Goal: Information Seeking & Learning: Learn about a topic

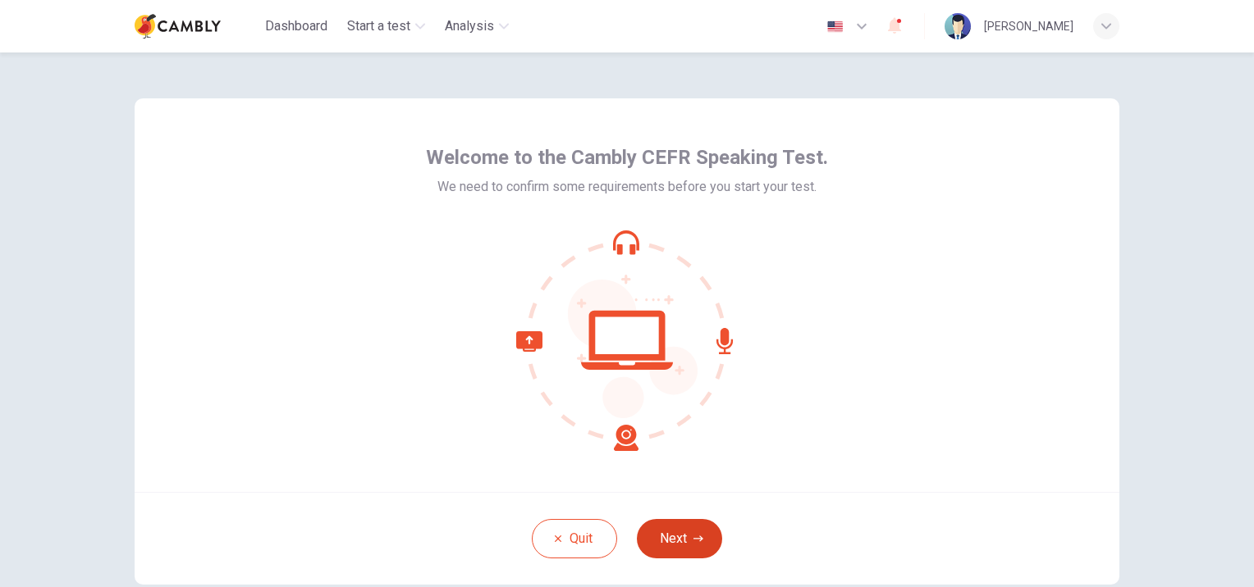
click at [679, 541] on button "Next" at bounding box center [679, 538] width 85 height 39
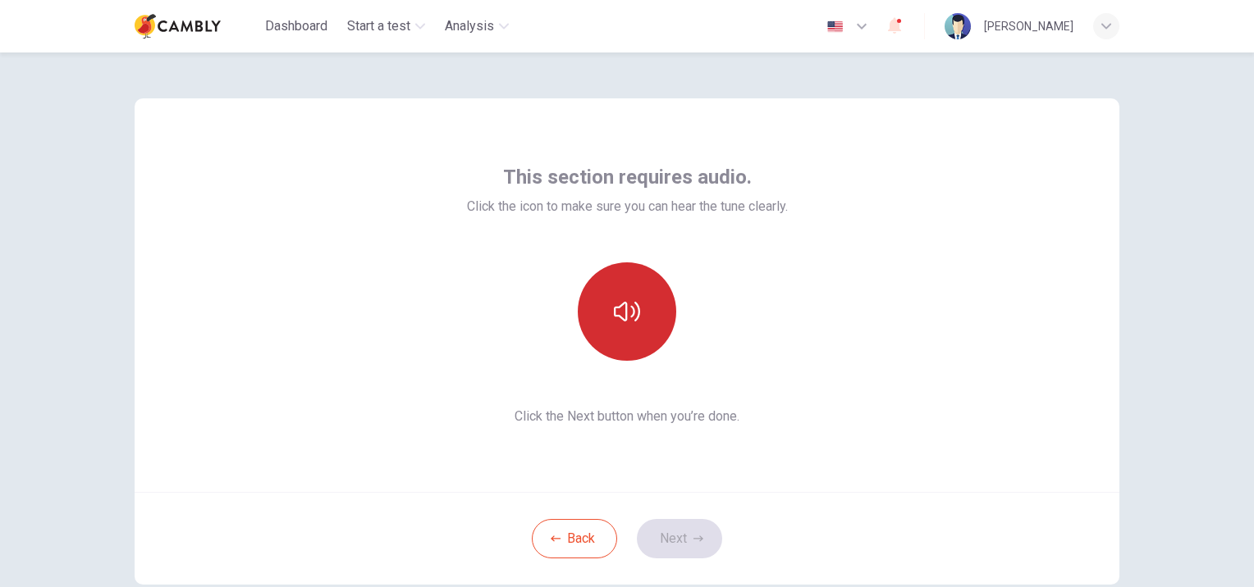
click at [621, 309] on icon "button" at bounding box center [627, 312] width 26 height 20
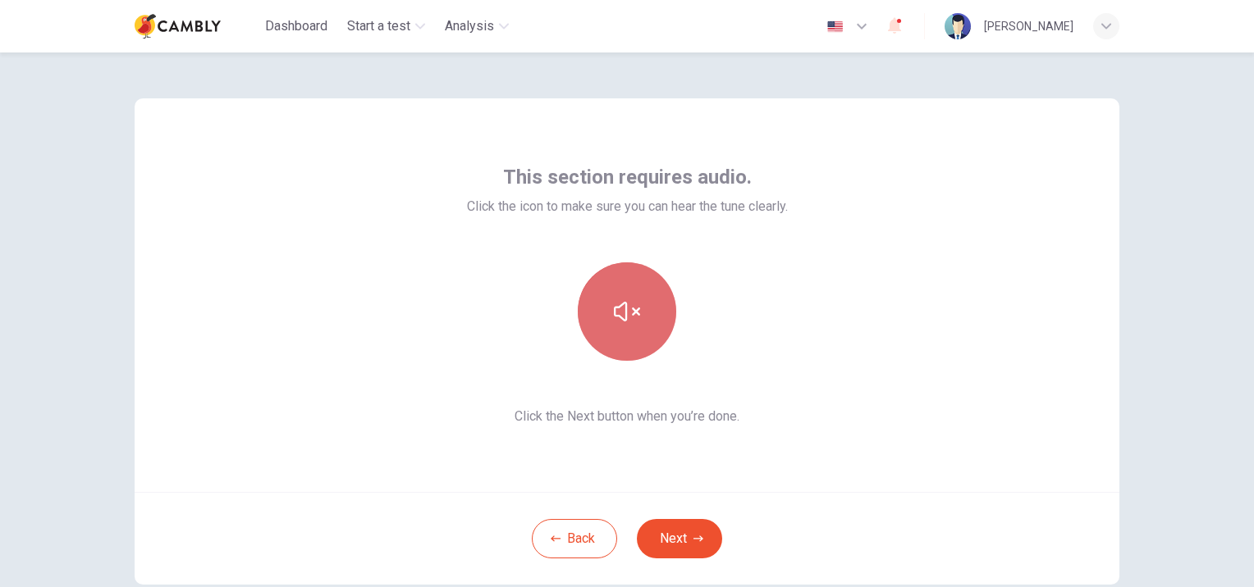
click at [621, 309] on icon "button" at bounding box center [627, 312] width 26 height 20
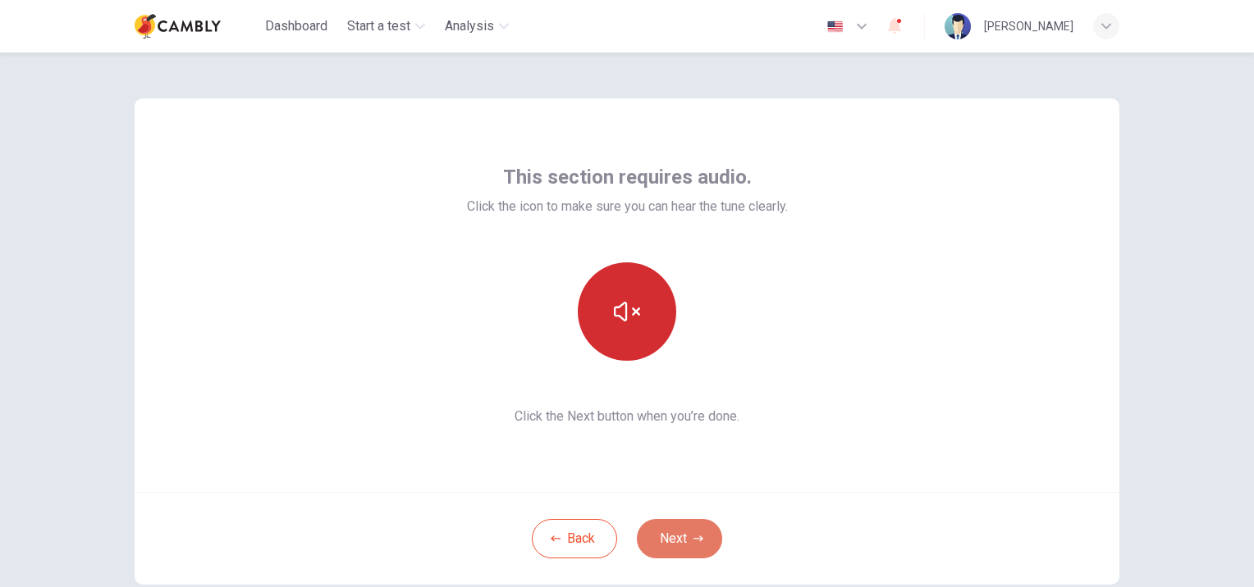
click at [677, 540] on button "Next" at bounding box center [679, 538] width 85 height 39
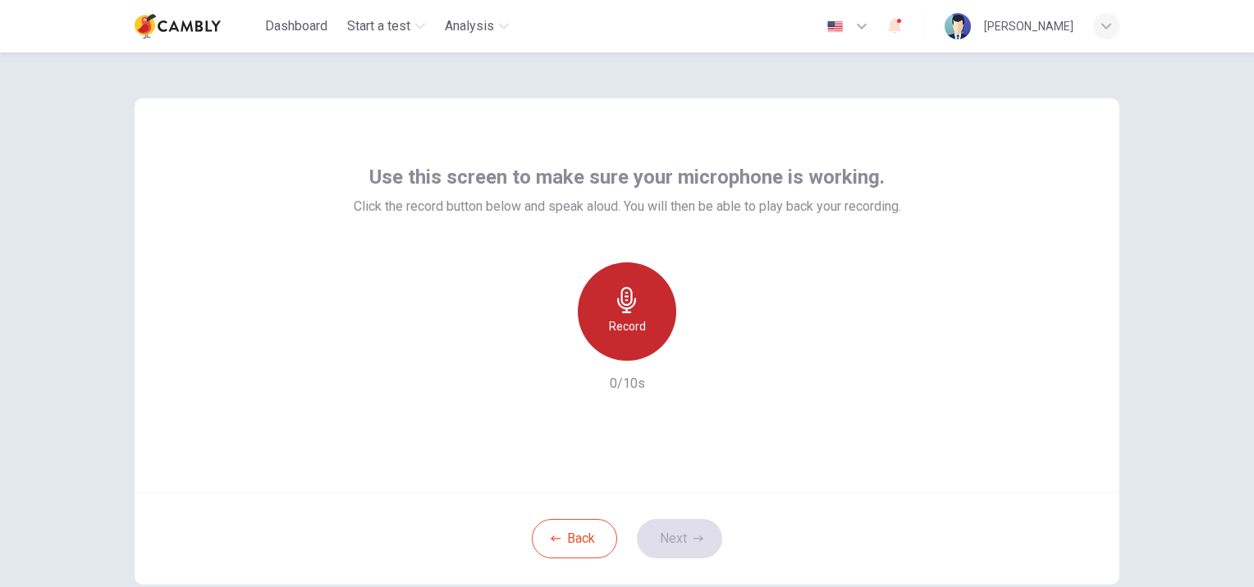
click at [623, 313] on icon "button" at bounding box center [626, 300] width 19 height 26
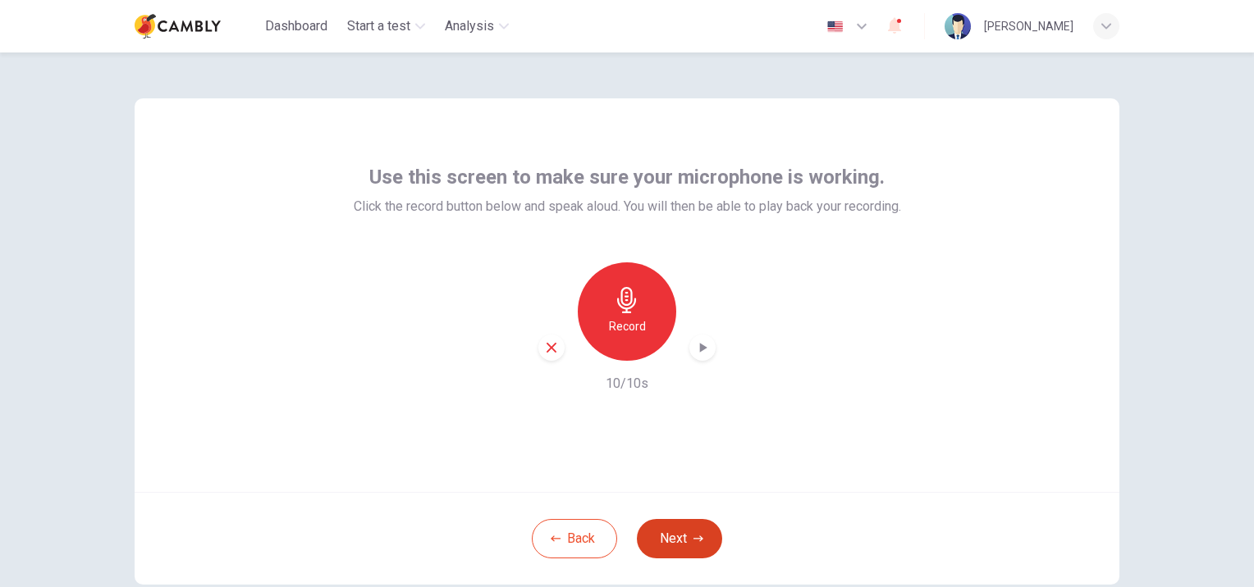
click at [679, 543] on button "Next" at bounding box center [679, 538] width 85 height 39
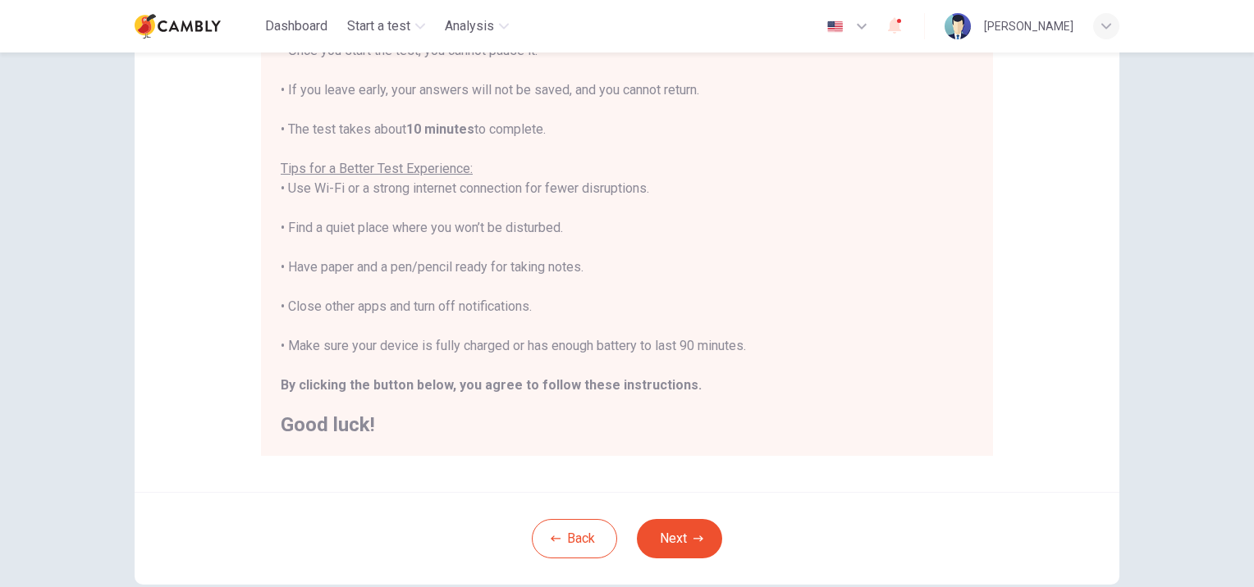
scroll to position [230, 0]
click at [680, 537] on button "Next" at bounding box center [679, 538] width 85 height 39
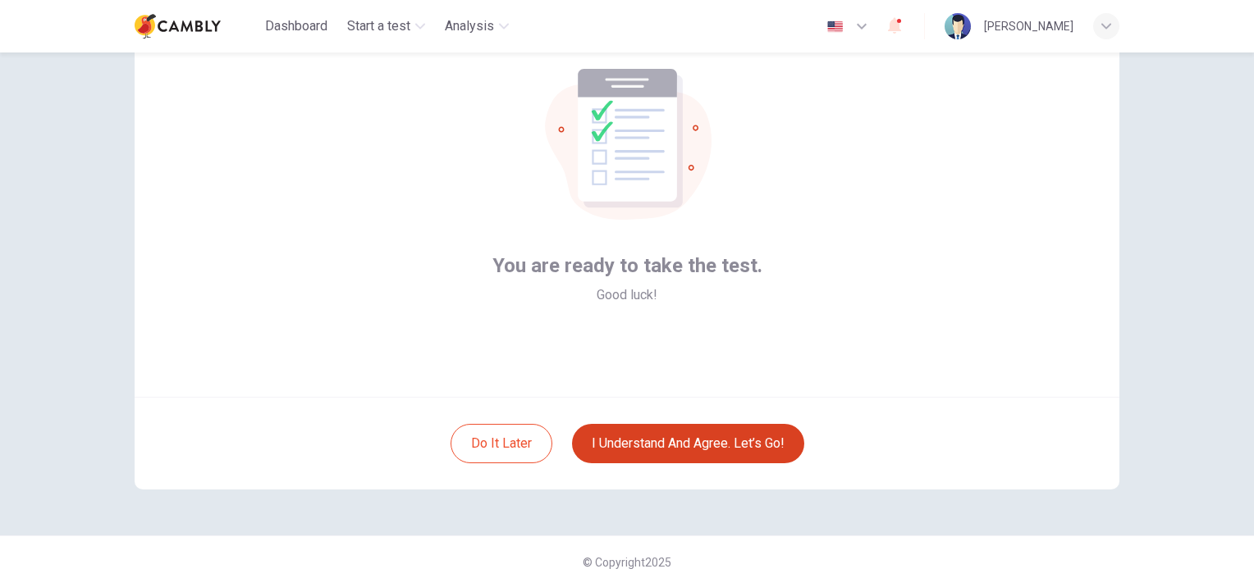
click at [714, 439] on button "I understand and agree. Let’s go!" at bounding box center [688, 443] width 232 height 39
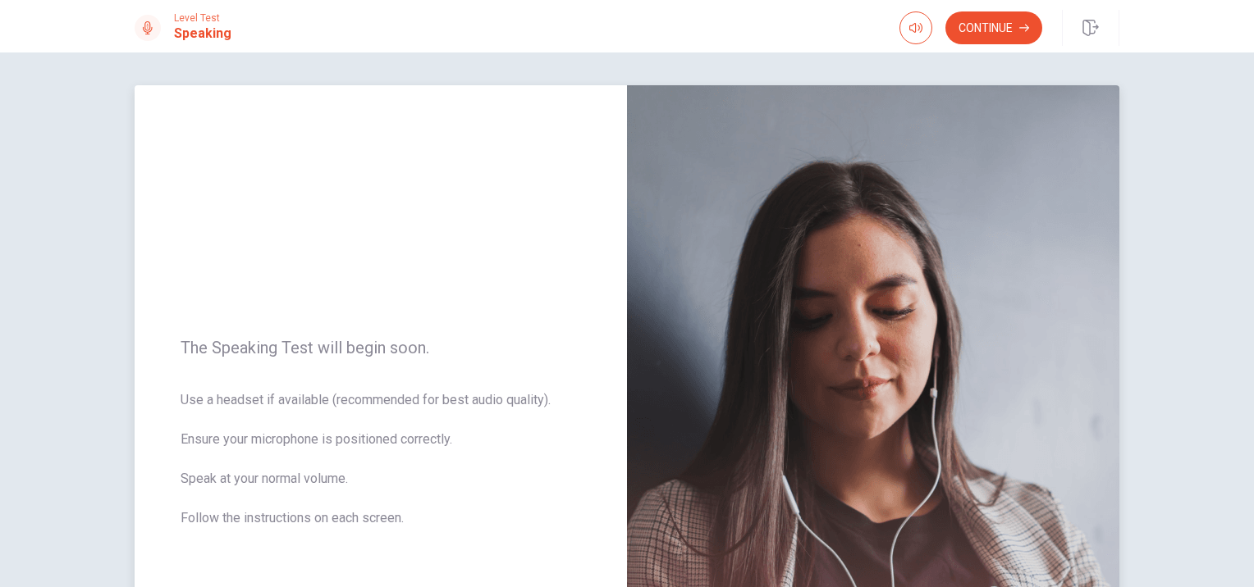
click at [492, 502] on span "Use a headset if available (recommended for best audio quality). Ensure your mi…" at bounding box center [381, 470] width 400 height 158
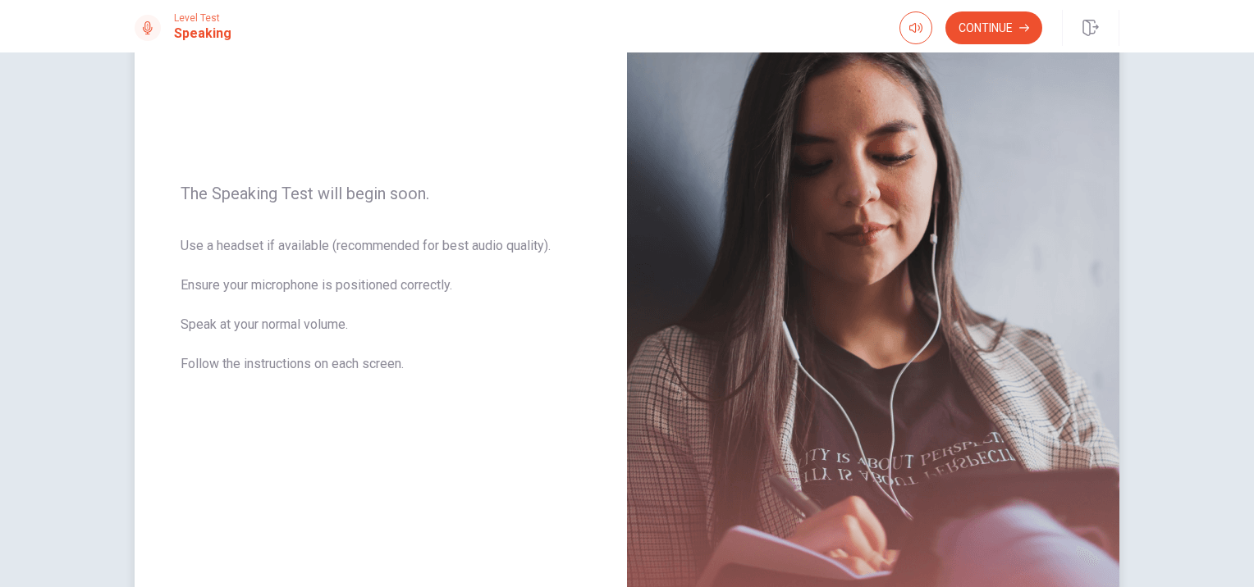
scroll to position [299, 0]
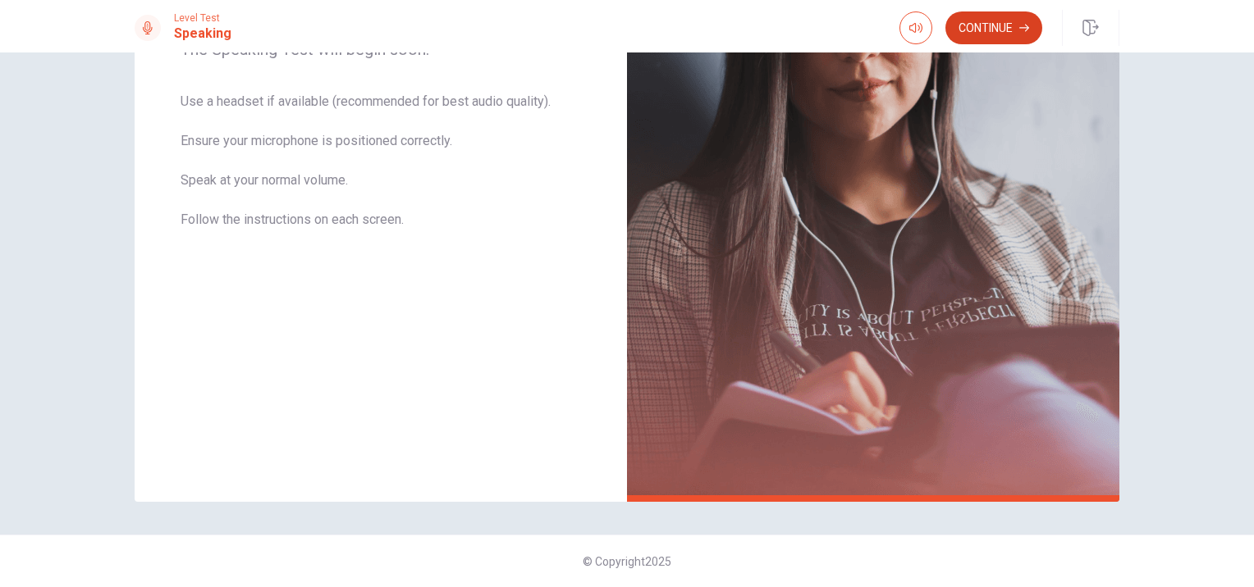
click at [981, 24] on button "Continue" at bounding box center [993, 27] width 97 height 33
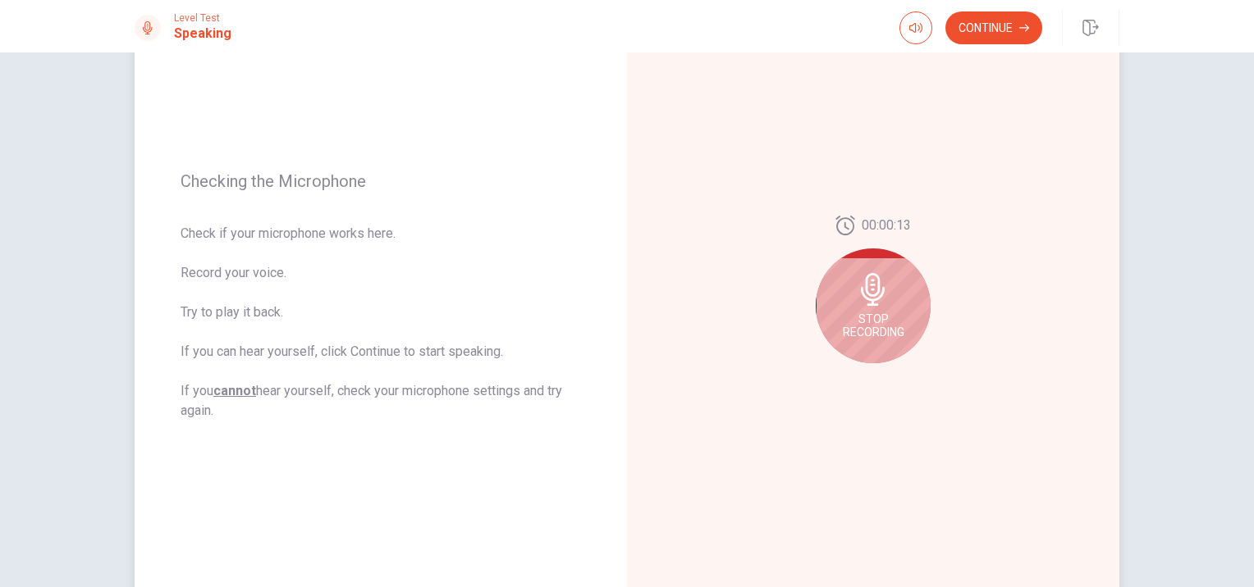
scroll to position [144, 0]
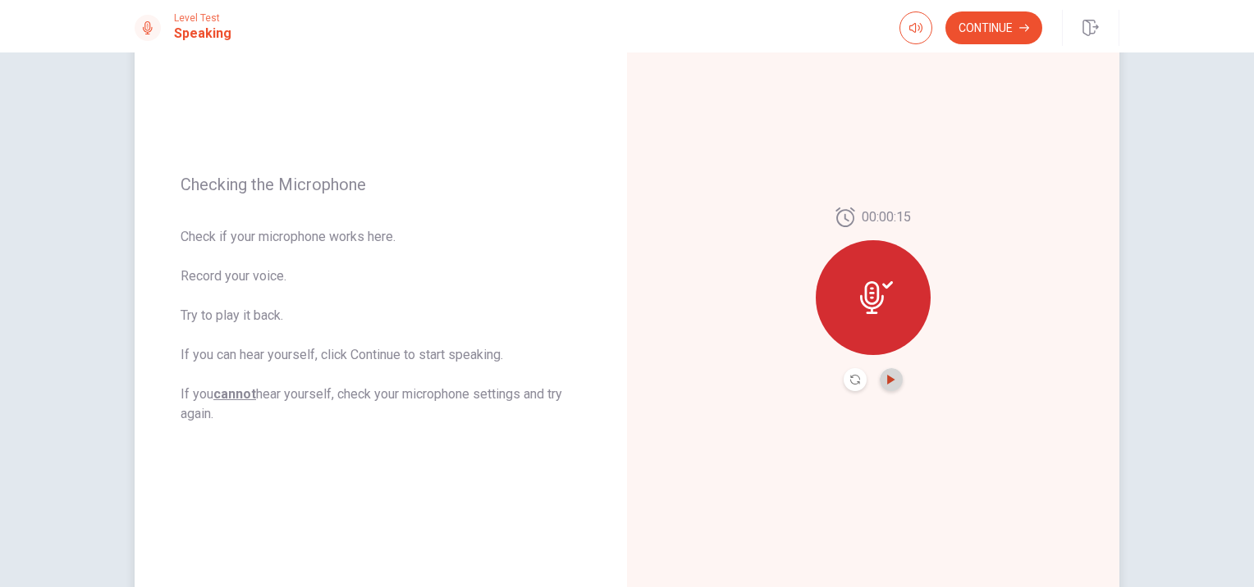
click at [888, 380] on icon "Play Audio" at bounding box center [890, 380] width 7 height 10
click at [1014, 34] on button "Continue" at bounding box center [993, 27] width 97 height 33
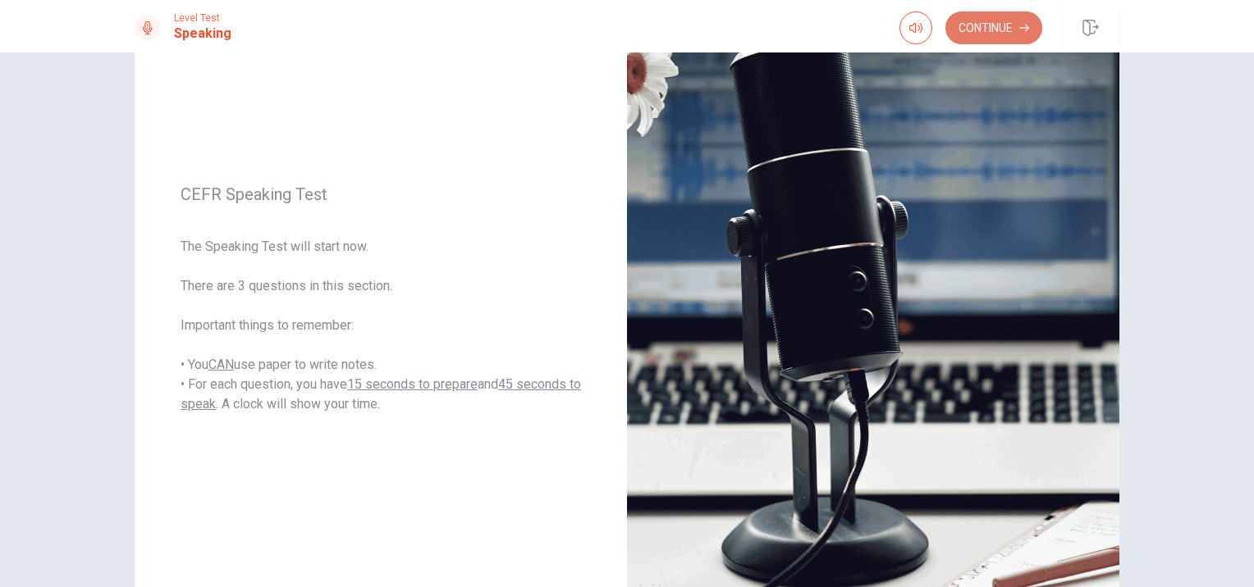
click at [1014, 34] on button "Continue" at bounding box center [993, 27] width 97 height 33
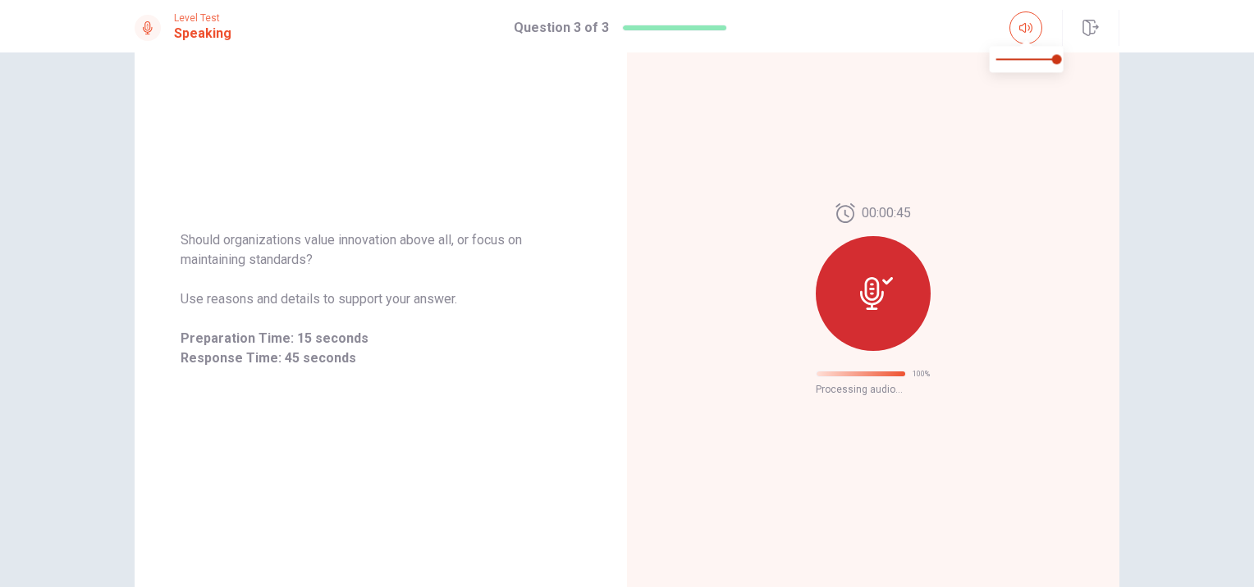
scroll to position [10, 0]
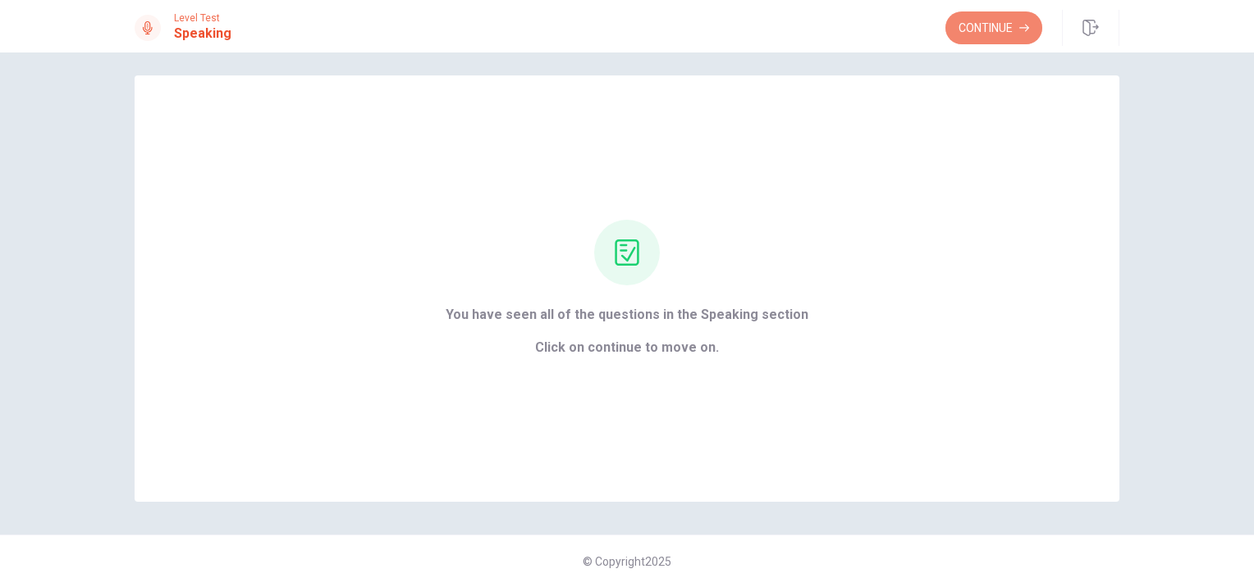
click at [1014, 34] on button "Continue" at bounding box center [993, 27] width 97 height 33
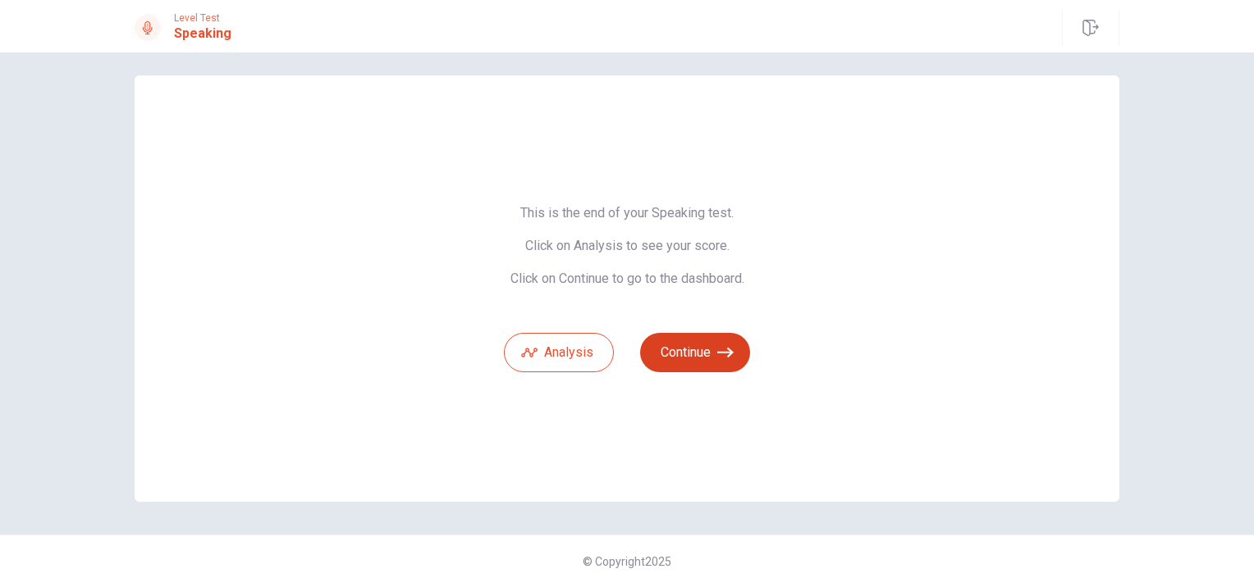
click at [691, 354] on button "Continue" at bounding box center [695, 352] width 110 height 39
